Goal: Transaction & Acquisition: Purchase product/service

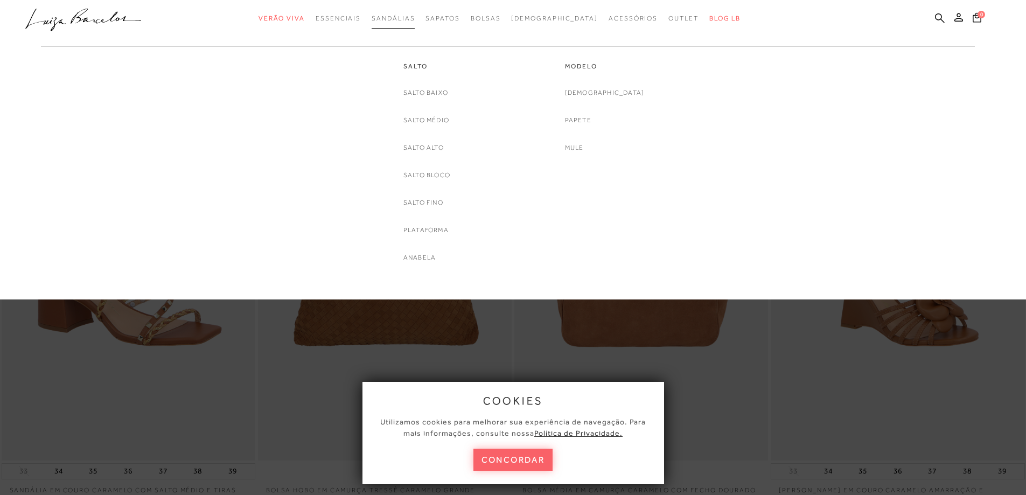
click at [415, 17] on span "Sandálias" at bounding box center [393, 19] width 43 height 8
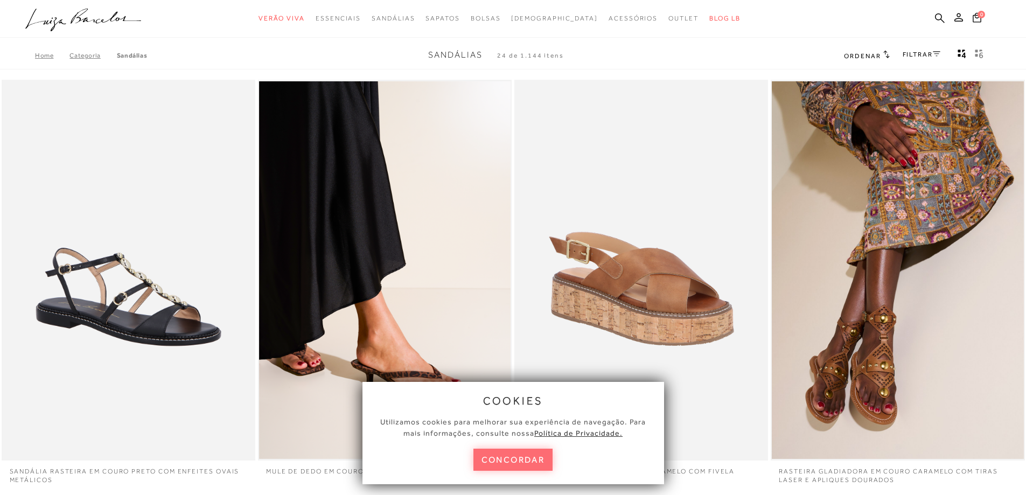
click at [516, 462] on button "concordar" at bounding box center [513, 460] width 80 height 22
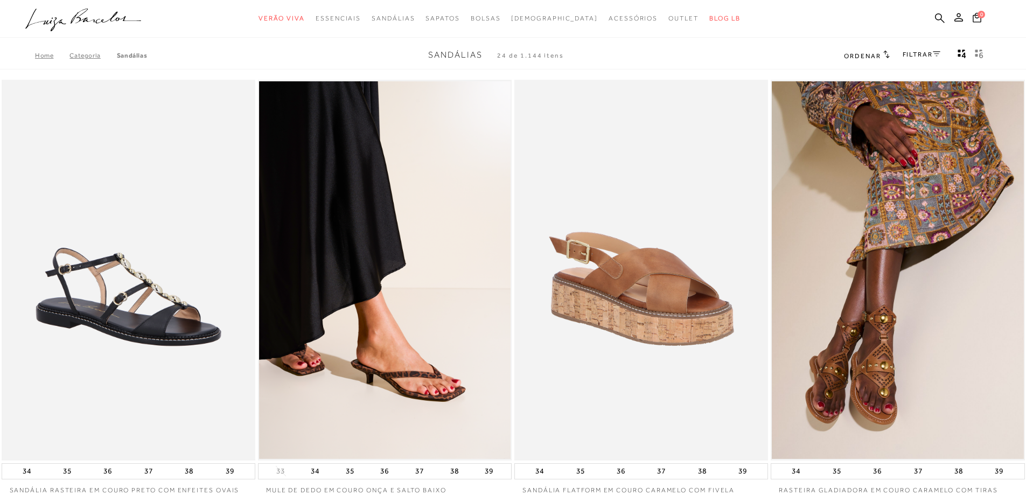
click at [927, 52] on link "FILTRAR" at bounding box center [922, 55] width 38 height 8
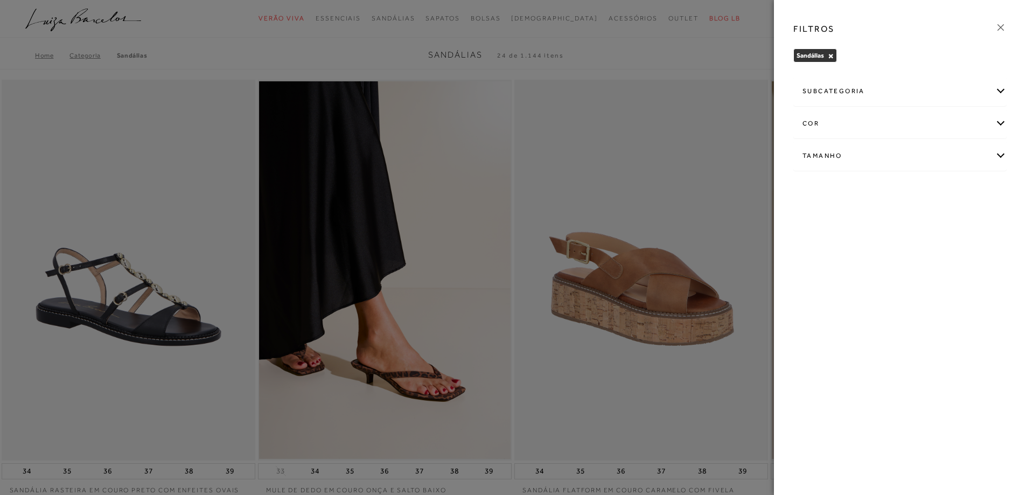
click at [841, 127] on div "cor" at bounding box center [900, 123] width 212 height 29
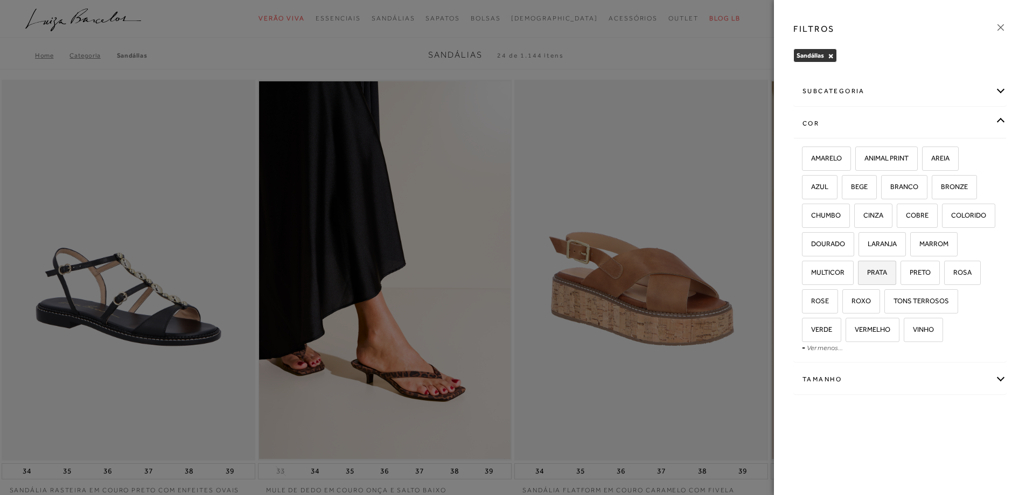
click at [873, 271] on span "PRATA" at bounding box center [873, 272] width 28 height 8
click at [867, 271] on input "PRATA" at bounding box center [861, 274] width 11 height 11
checkbox input "true"
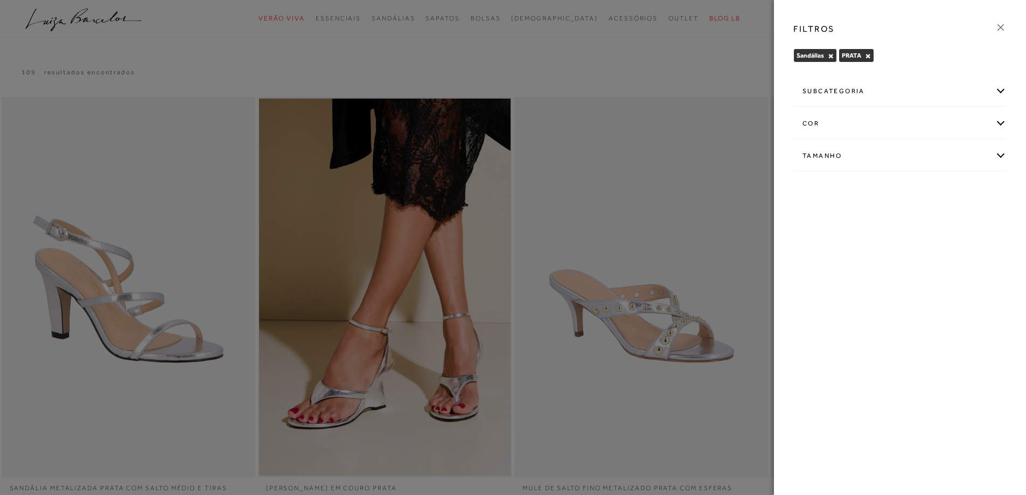
click at [1003, 30] on icon at bounding box center [1000, 27] width 6 height 6
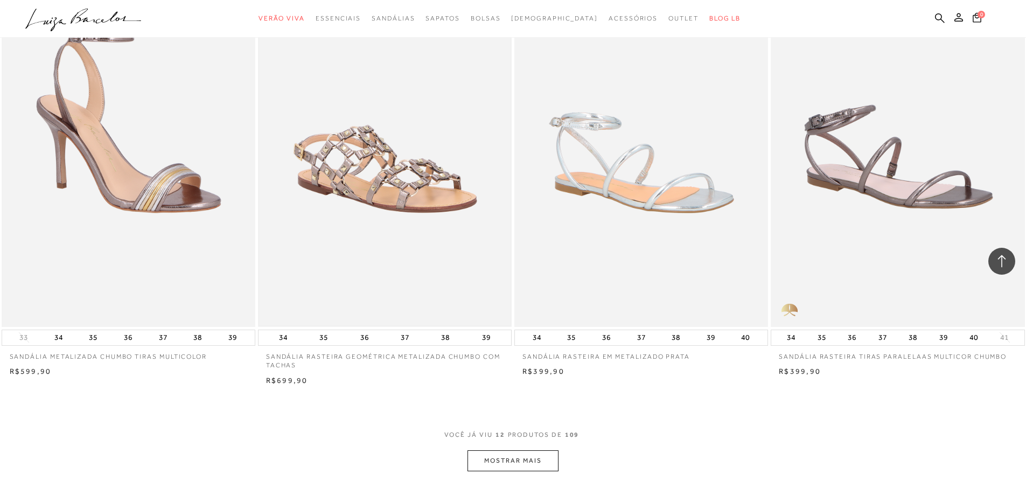
scroll to position [1292, 0]
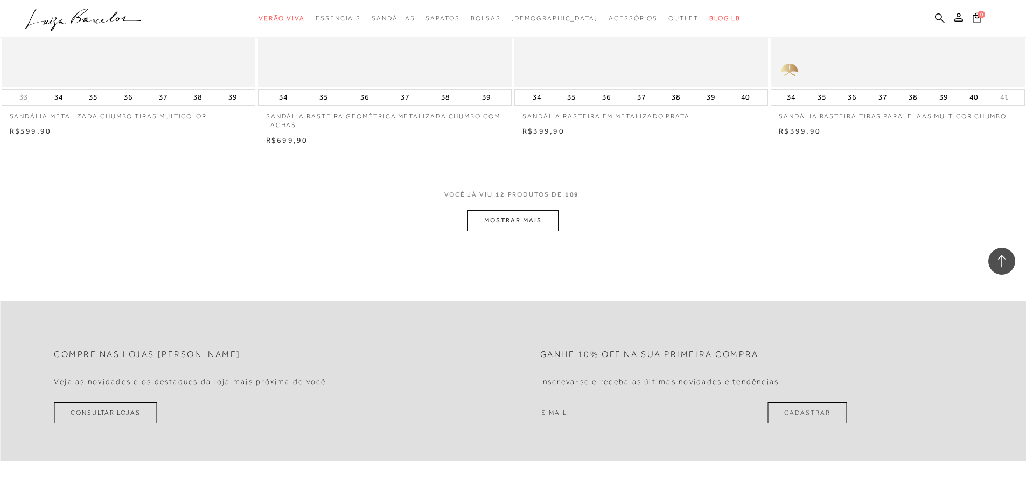
click at [490, 220] on button "MOSTRAR MAIS" at bounding box center [512, 220] width 90 height 21
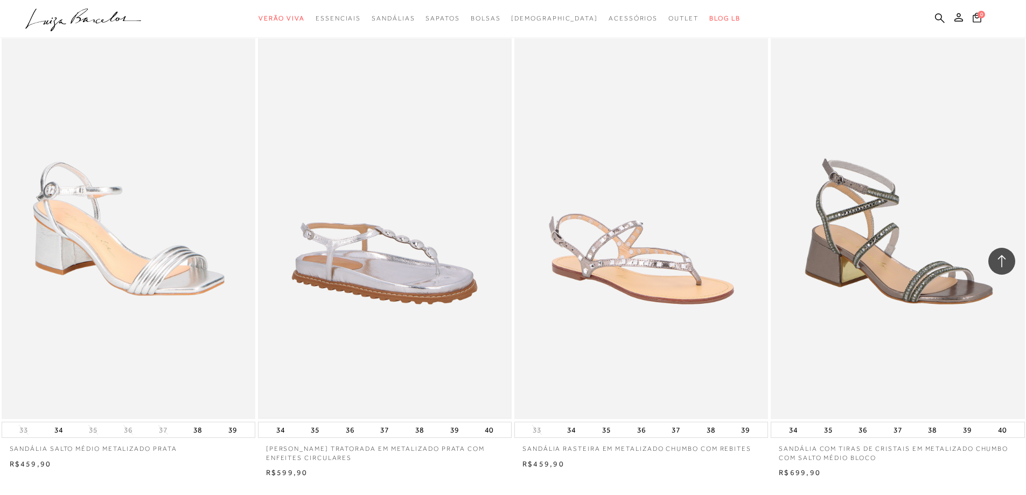
scroll to position [2477, 0]
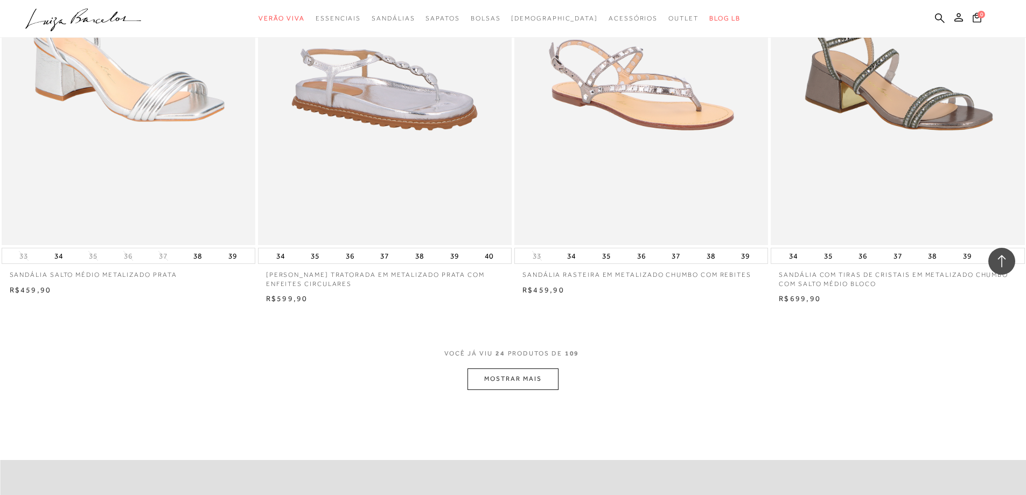
click at [481, 381] on button "MOSTRAR MAIS" at bounding box center [512, 378] width 90 height 21
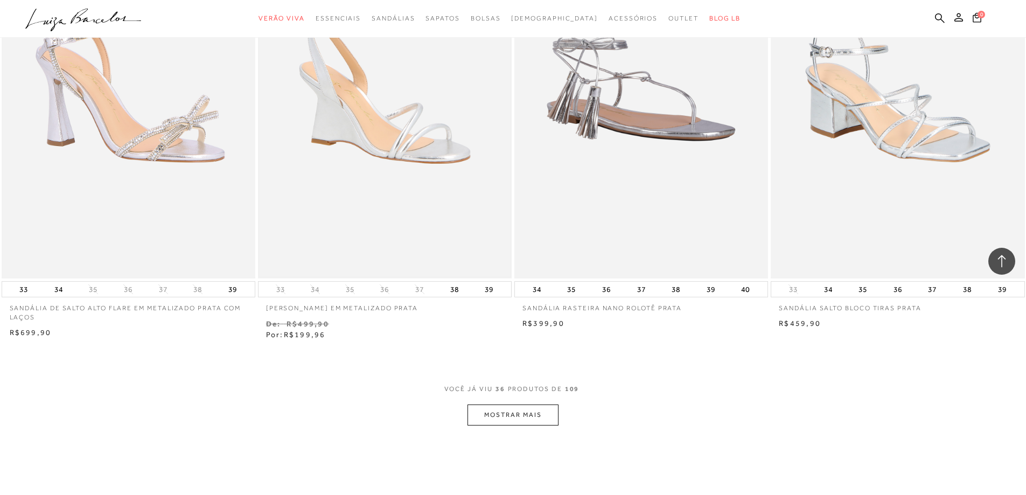
scroll to position [3770, 0]
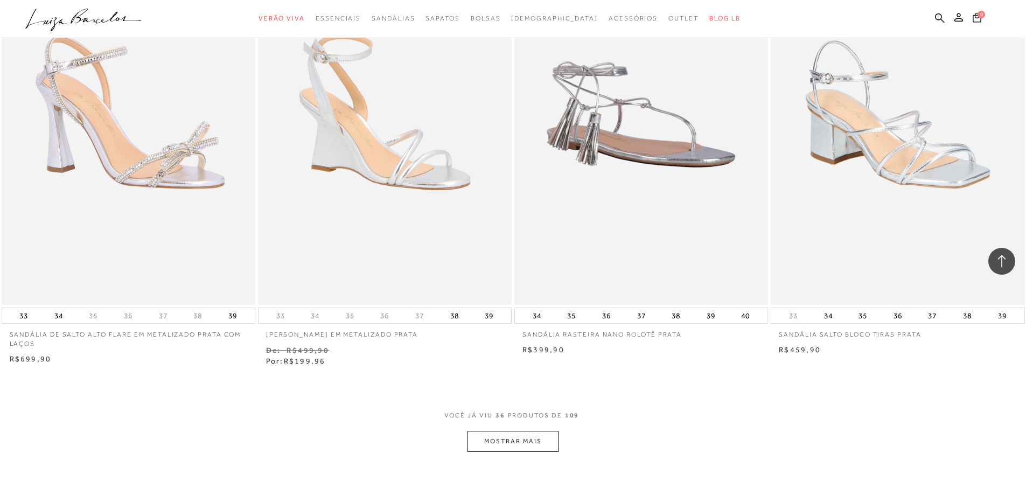
click at [526, 438] on button "MOSTRAR MAIS" at bounding box center [512, 441] width 90 height 21
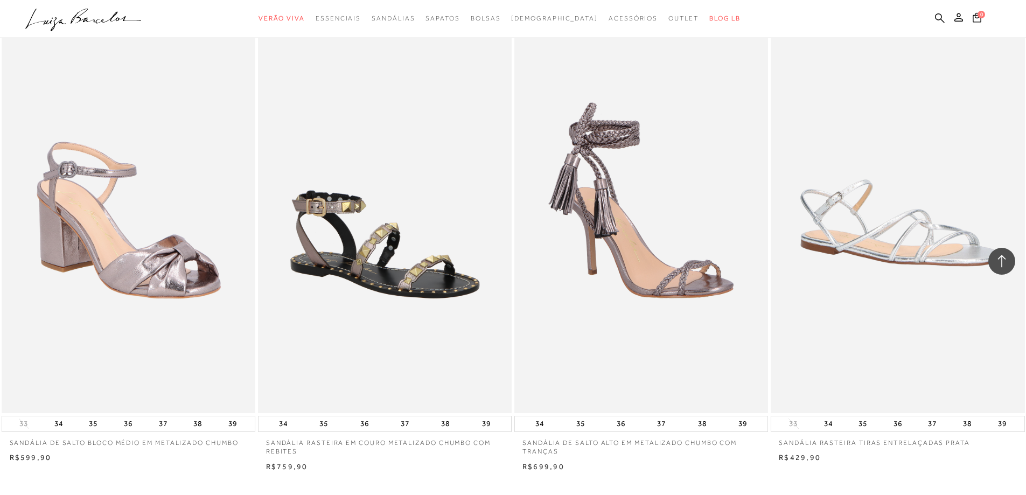
scroll to position [5224, 0]
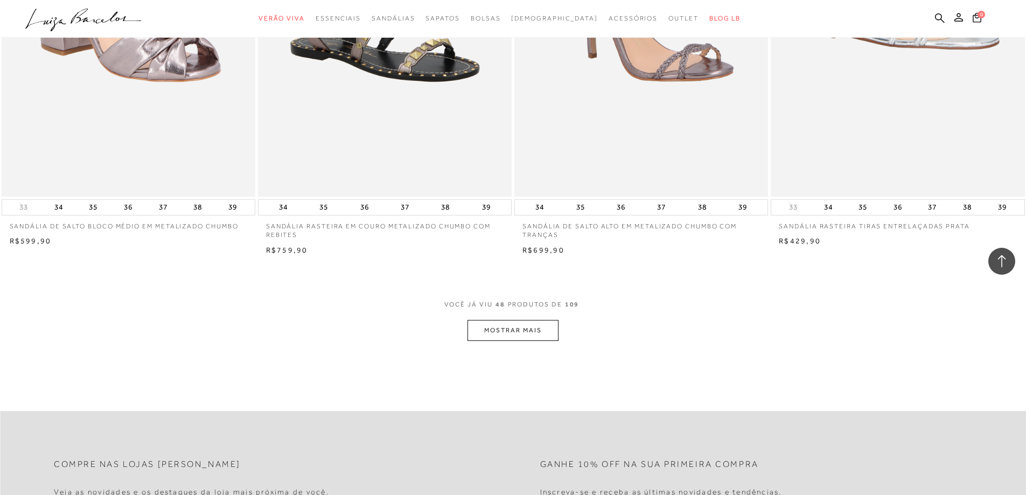
click at [477, 323] on button "MOSTRAR MAIS" at bounding box center [512, 330] width 90 height 21
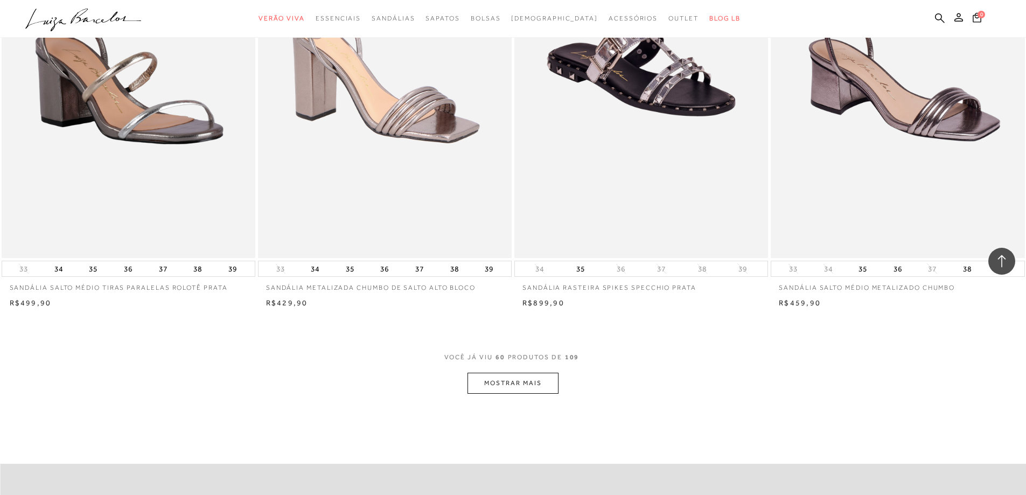
scroll to position [6570, 0]
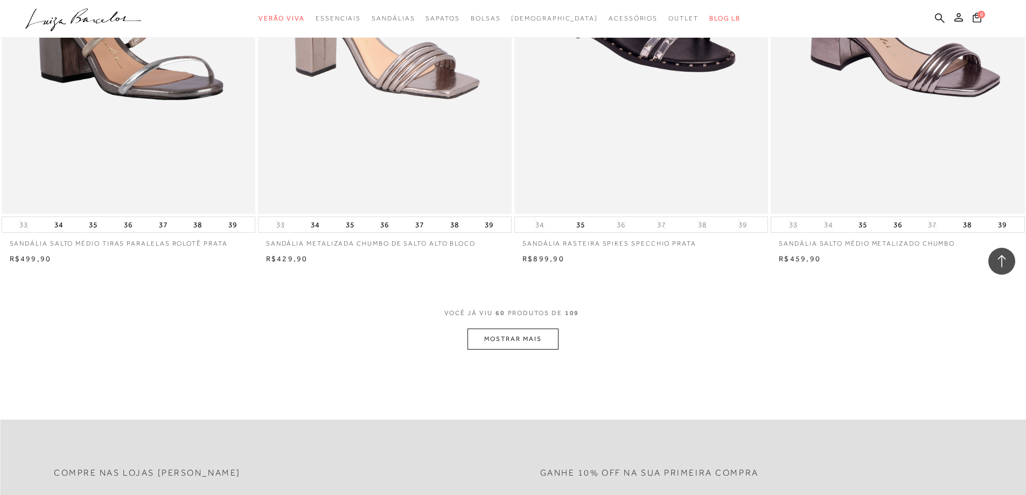
click at [529, 337] on button "MOSTRAR MAIS" at bounding box center [512, 339] width 90 height 21
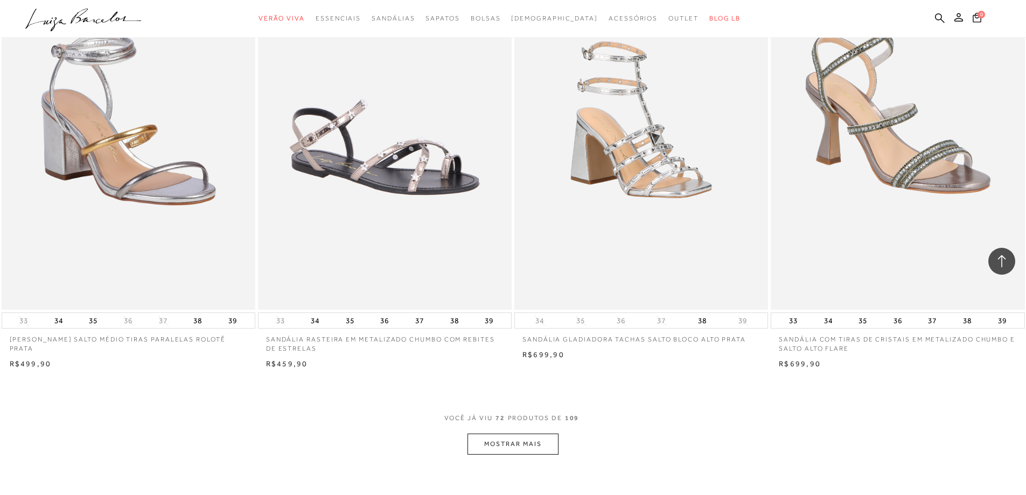
scroll to position [7809, 0]
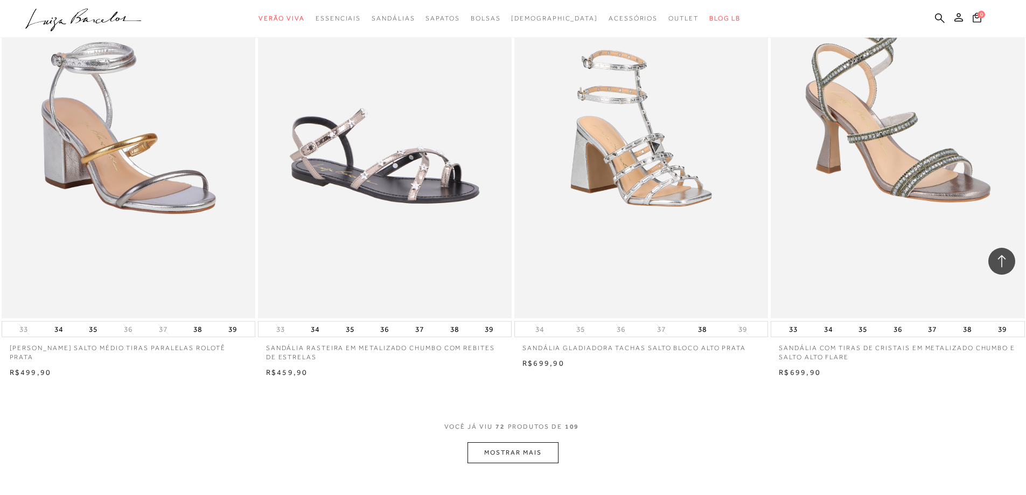
click at [542, 454] on button "MOSTRAR MAIS" at bounding box center [512, 452] width 90 height 21
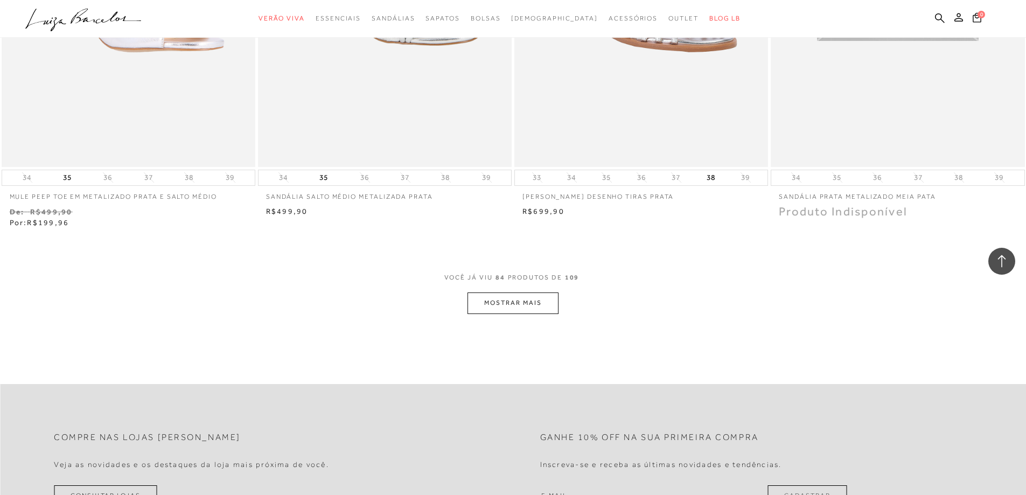
scroll to position [9317, 0]
click at [515, 296] on button "MOSTRAR MAIS" at bounding box center [512, 301] width 90 height 21
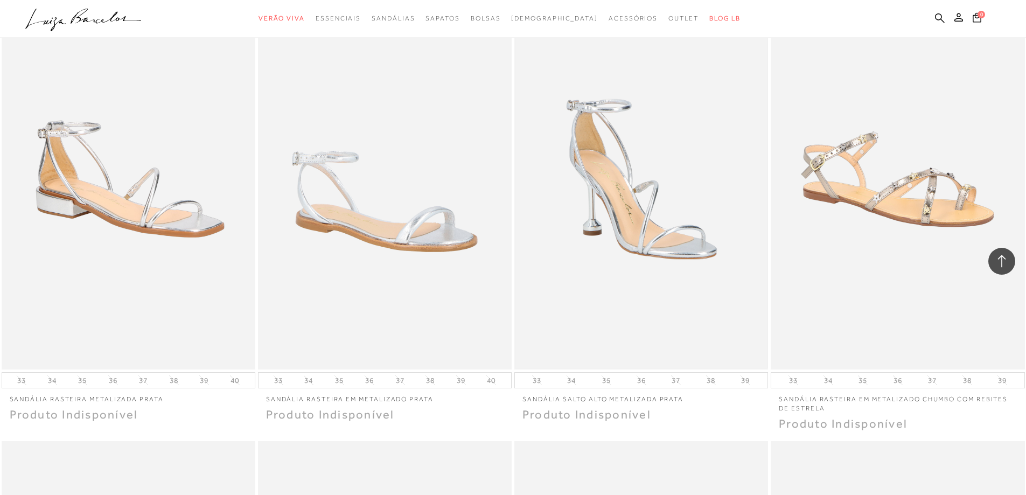
scroll to position [10017, 0]
